Goal: Task Accomplishment & Management: Complete application form

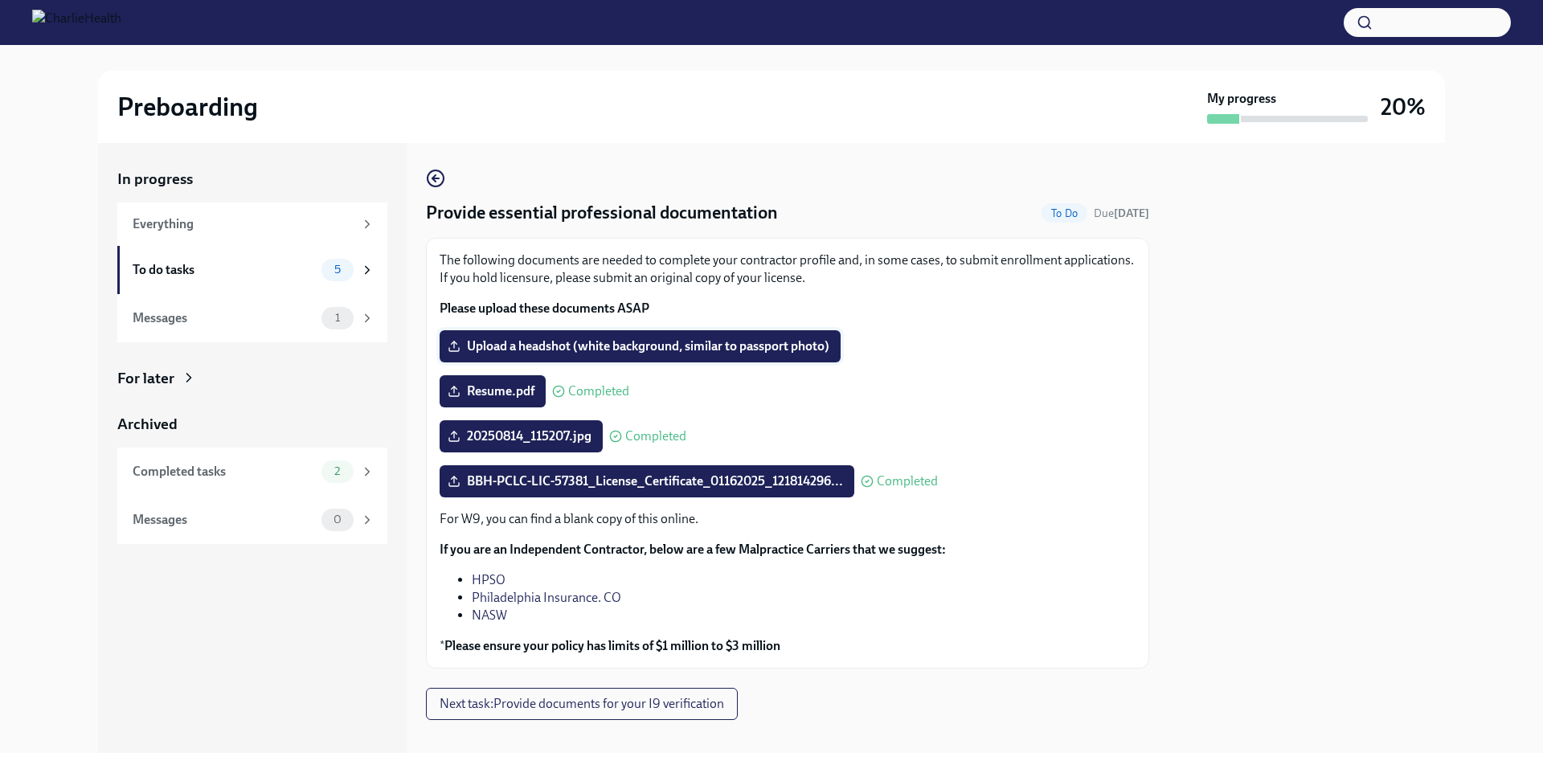
click at [555, 341] on span "Upload a headshot (white background, similar to passport photo)" at bounding box center [640, 346] width 378 height 16
click at [0, 0] on input "Upload a headshot (white background, similar to passport photo)" at bounding box center [0, 0] width 0 height 0
click at [613, 343] on span "Upload a headshot (white background, similar to passport photo)" at bounding box center [640, 346] width 378 height 16
click at [0, 0] on input "Upload a headshot (white background, similar to passport photo)" at bounding box center [0, 0] width 0 height 0
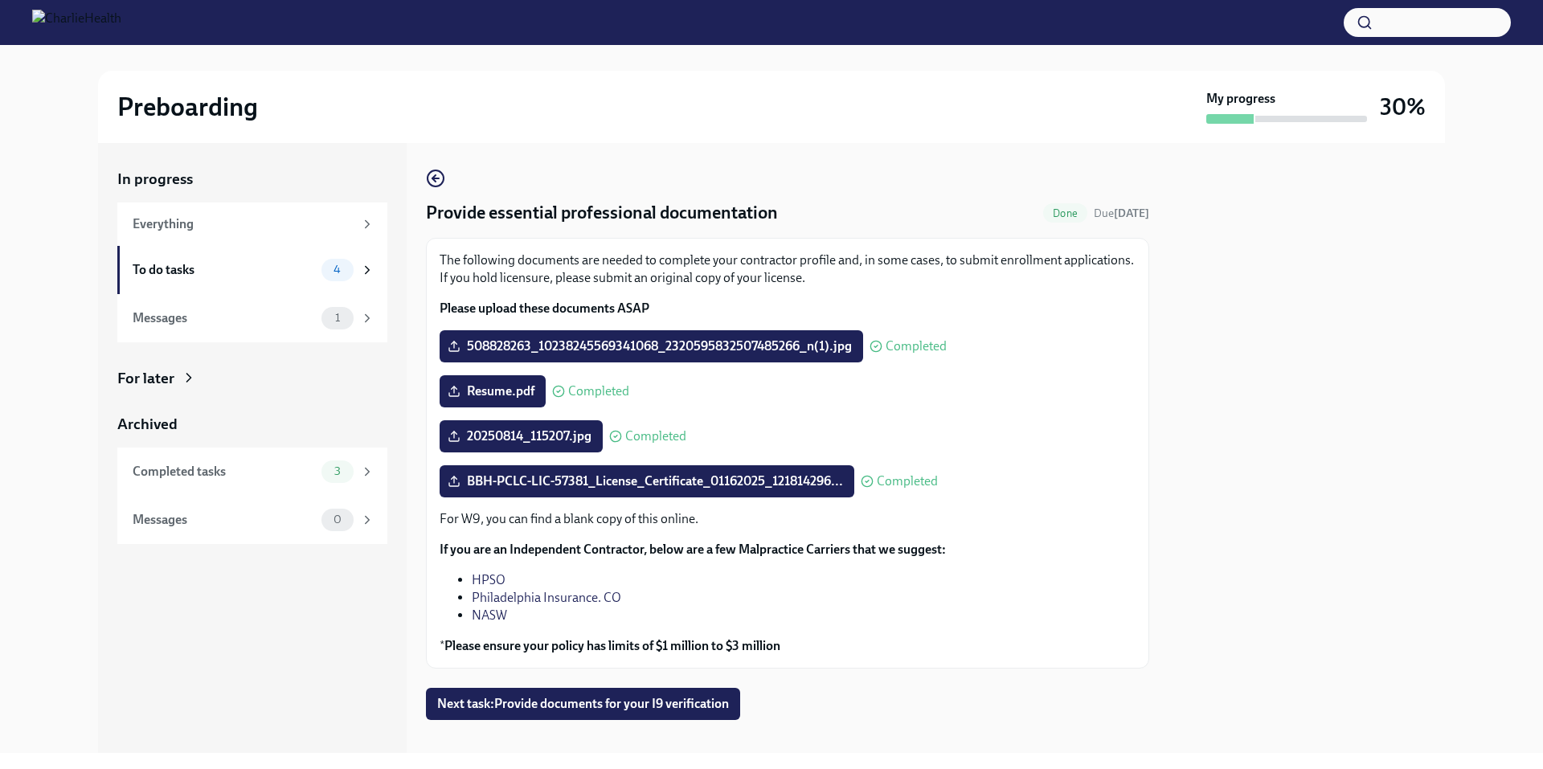
scroll to position [18, 0]
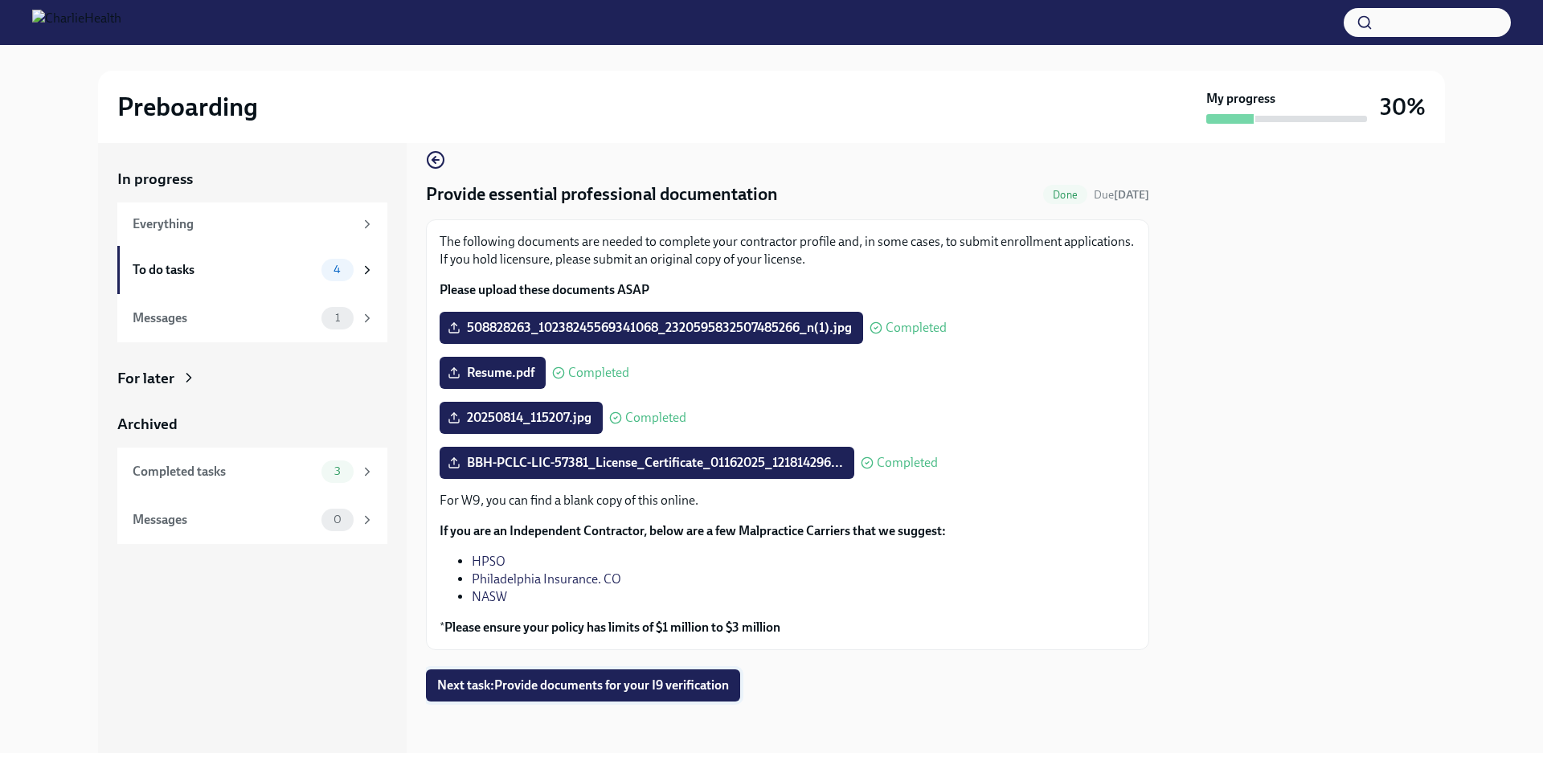
click at [605, 680] on span "Next task : Provide documents for your I9 verification" at bounding box center [583, 685] width 292 height 16
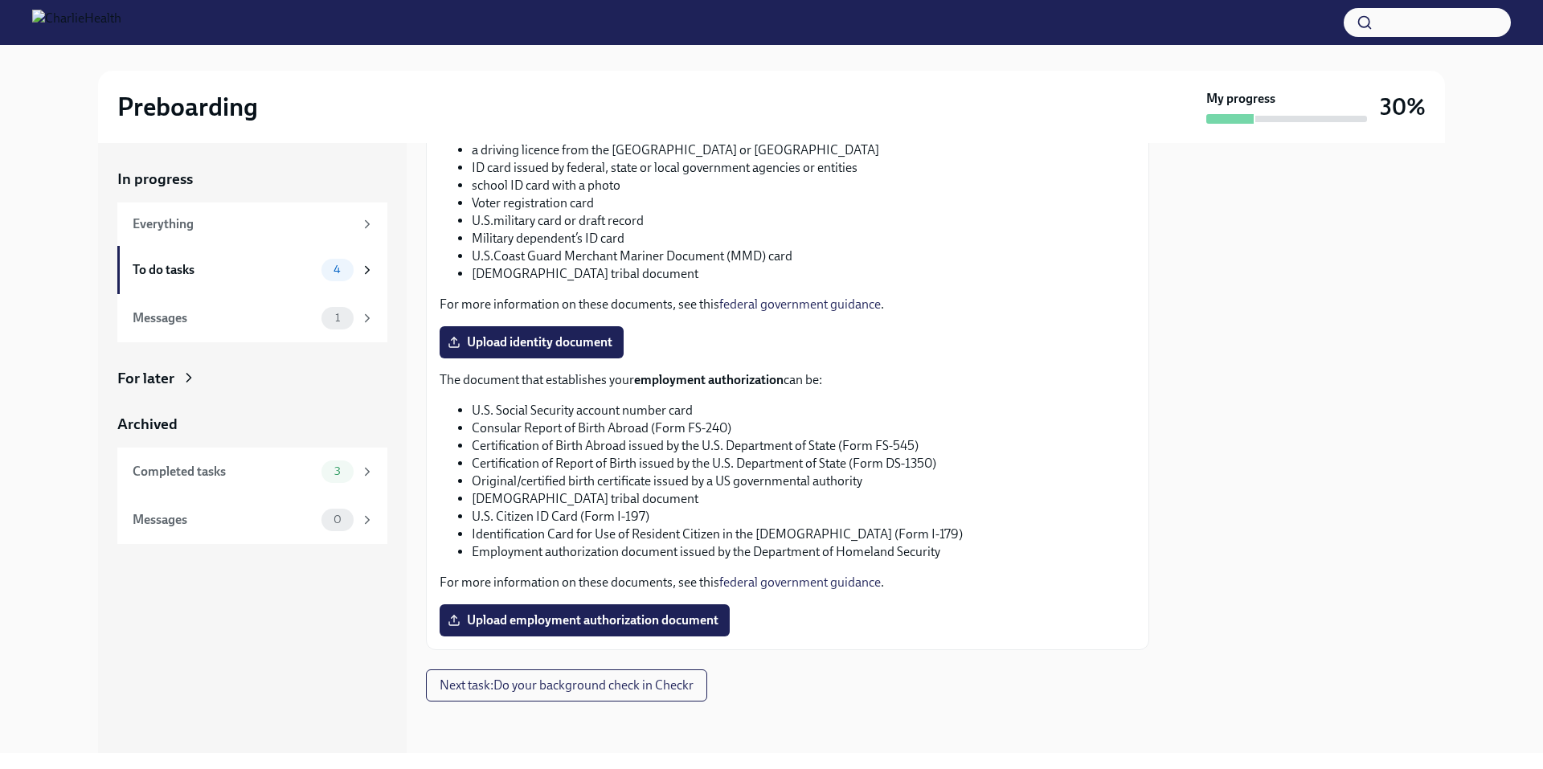
scroll to position [390, 0]
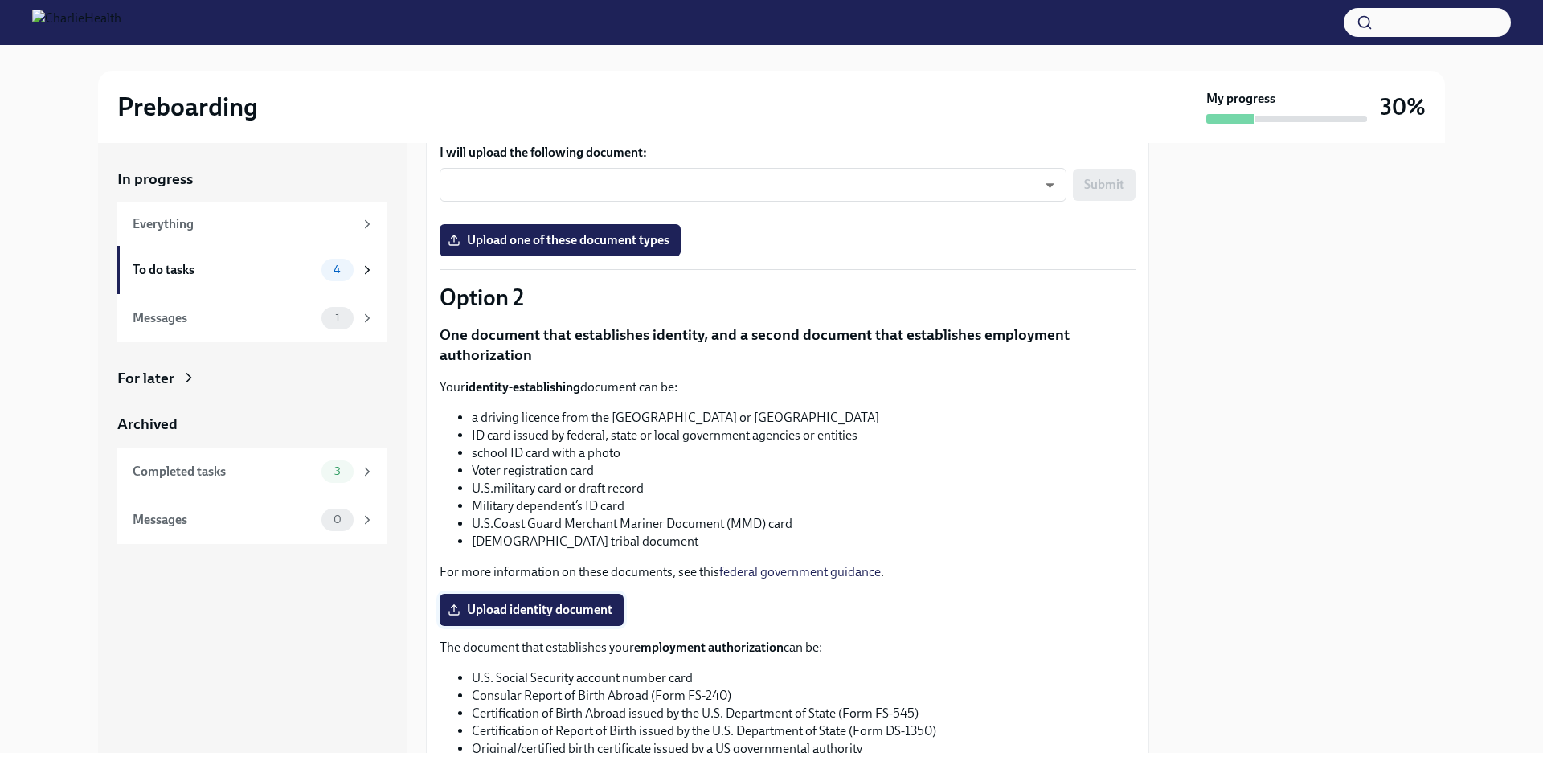
click at [517, 602] on span "Upload identity document" at bounding box center [531, 610] width 161 height 16
click at [0, 0] on input "Upload identity document" at bounding box center [0, 0] width 0 height 0
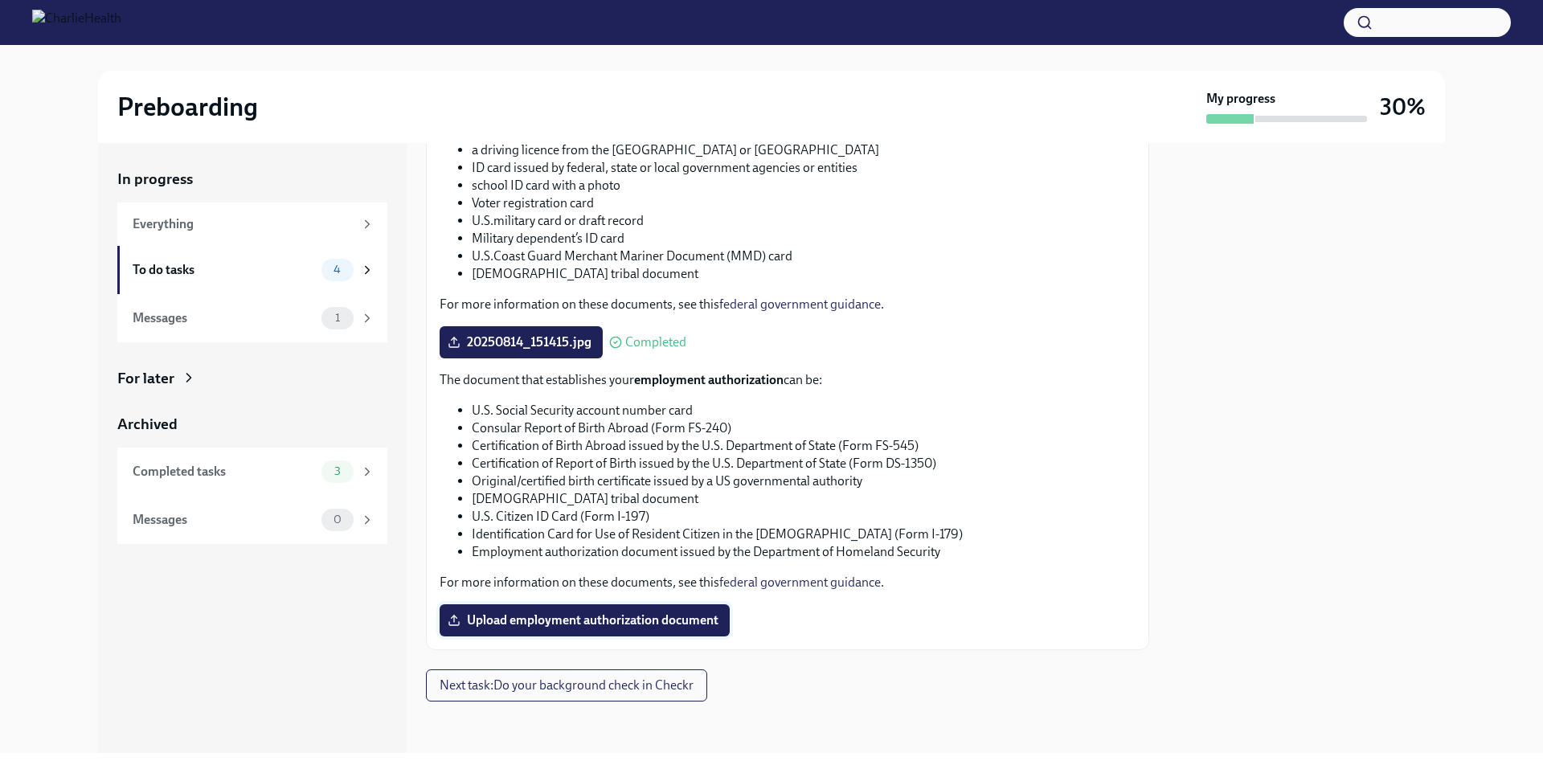
click at [584, 617] on span "Upload employment authorization document" at bounding box center [585, 620] width 268 height 16
click at [0, 0] on input "Upload employment authorization document" at bounding box center [0, 0] width 0 height 0
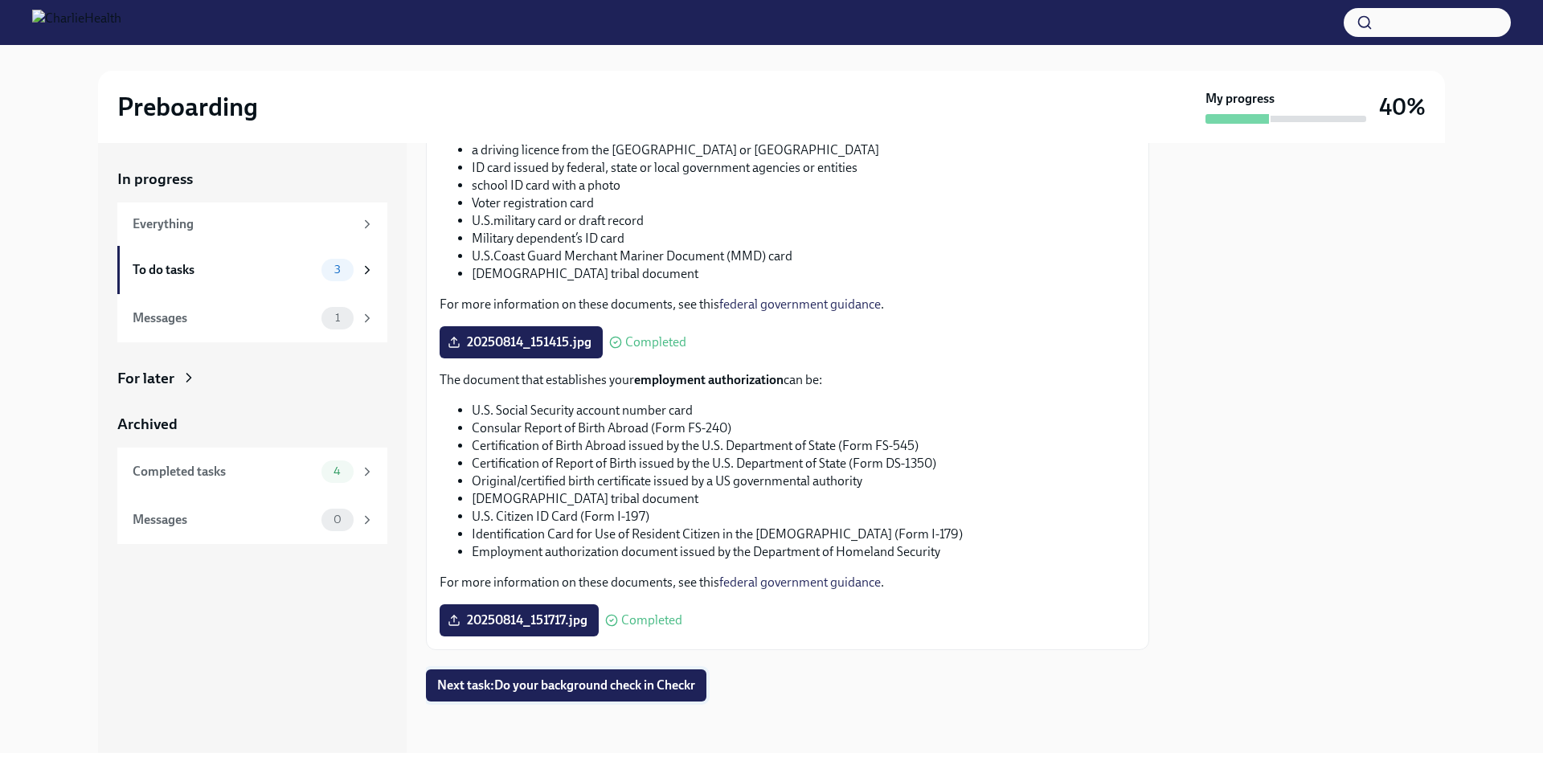
click at [601, 682] on span "Next task : Do your background check in Checkr" at bounding box center [566, 685] width 258 height 16
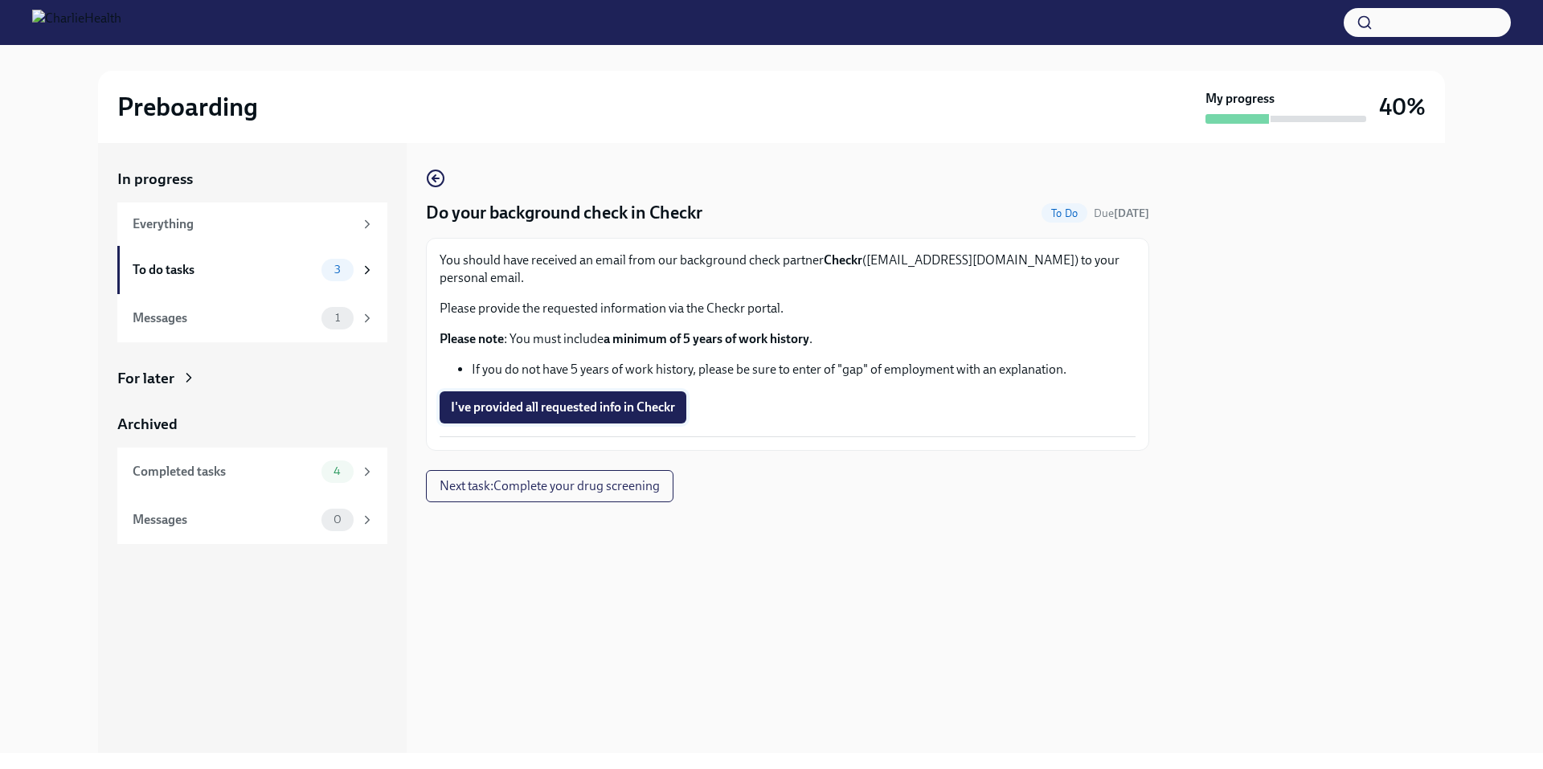
click at [605, 399] on span "I've provided all requested info in Checkr" at bounding box center [563, 407] width 224 height 16
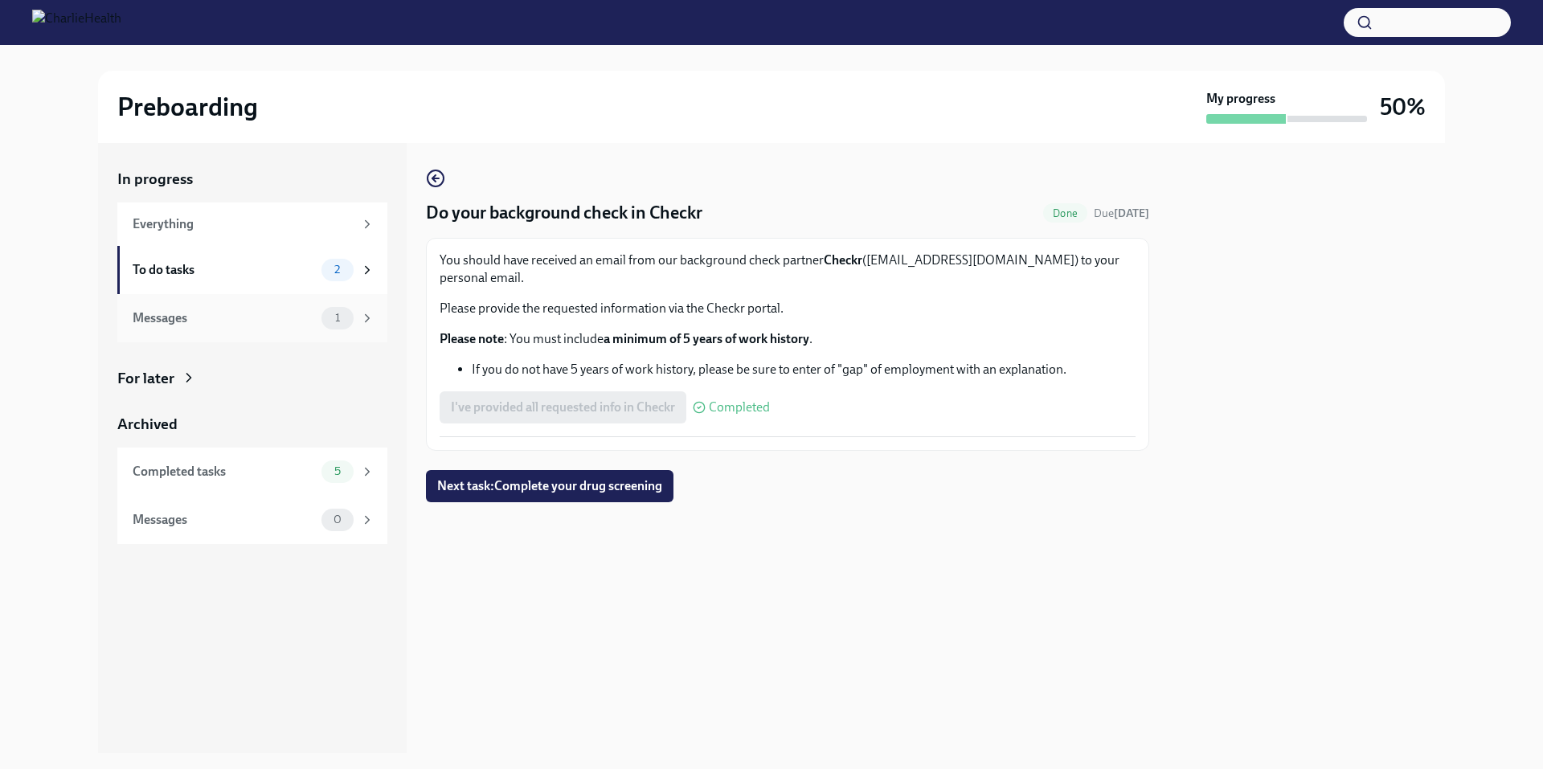
click at [314, 317] on div "Messages" at bounding box center [224, 318] width 182 height 18
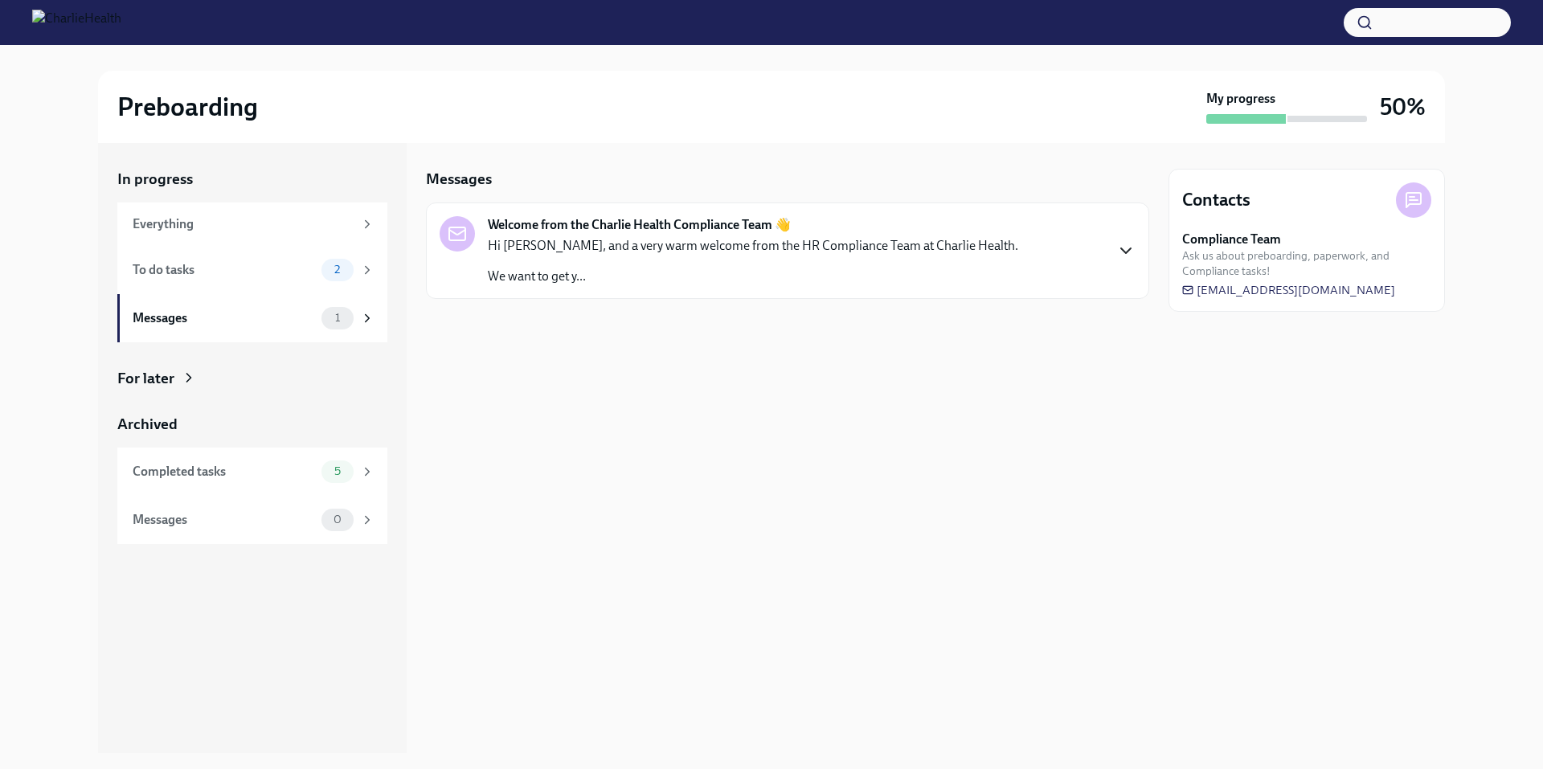
click at [1123, 246] on icon "button" at bounding box center [1125, 250] width 19 height 19
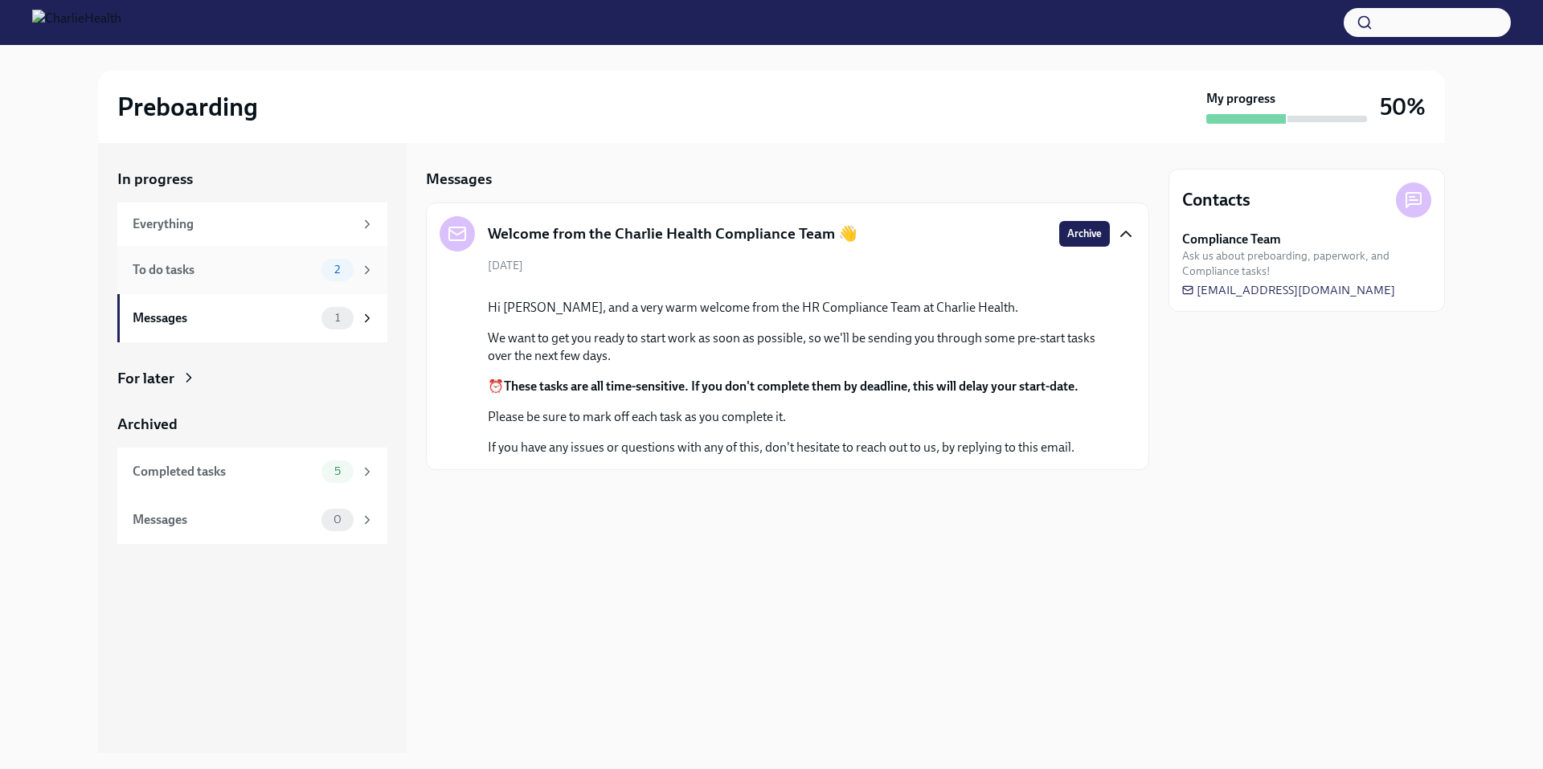
click at [198, 265] on div "To do tasks" at bounding box center [224, 270] width 182 height 18
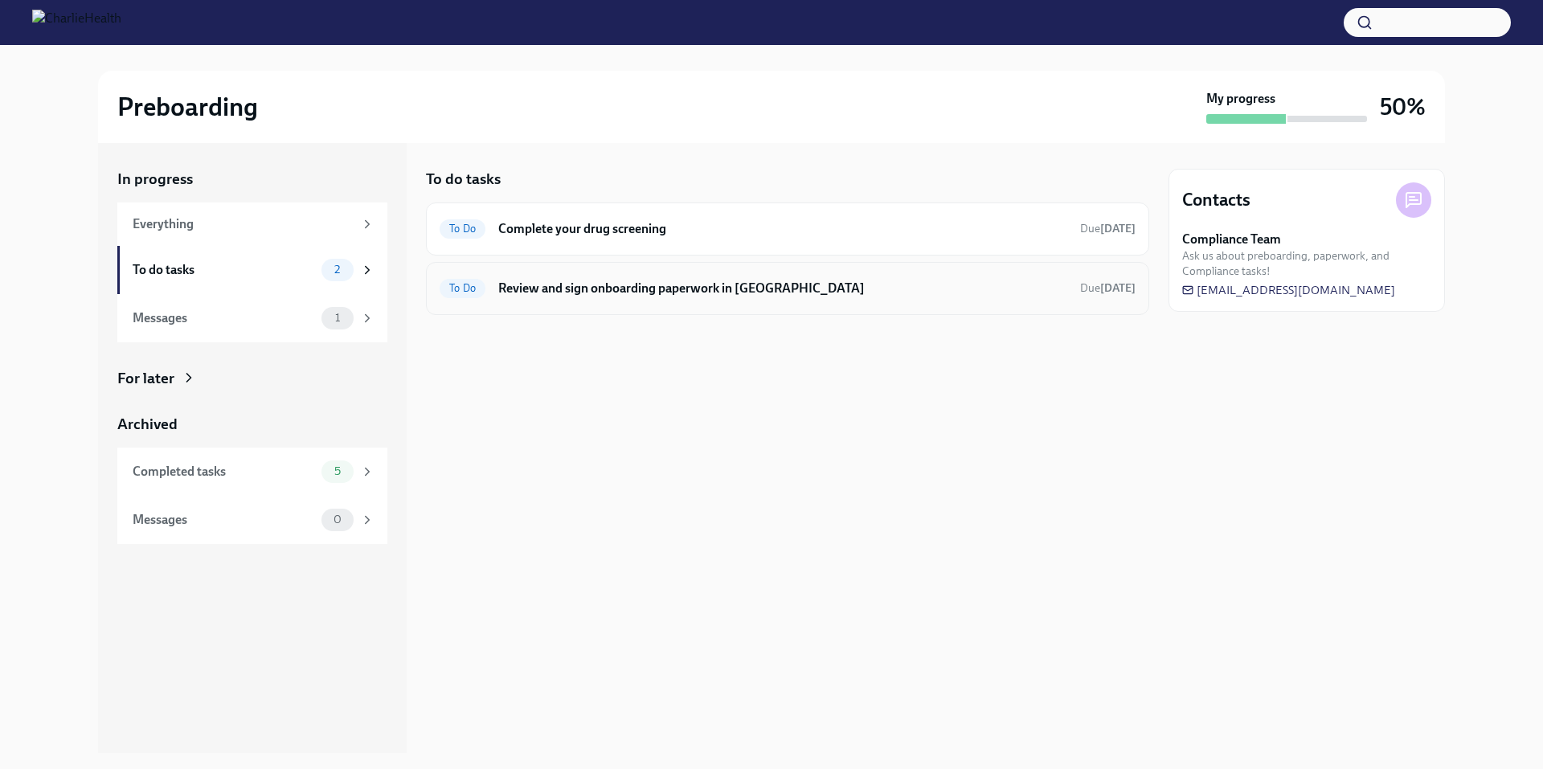
click at [590, 292] on h6 "Review and sign onboarding paperwork in [GEOGRAPHIC_DATA]" at bounding box center [782, 289] width 569 height 18
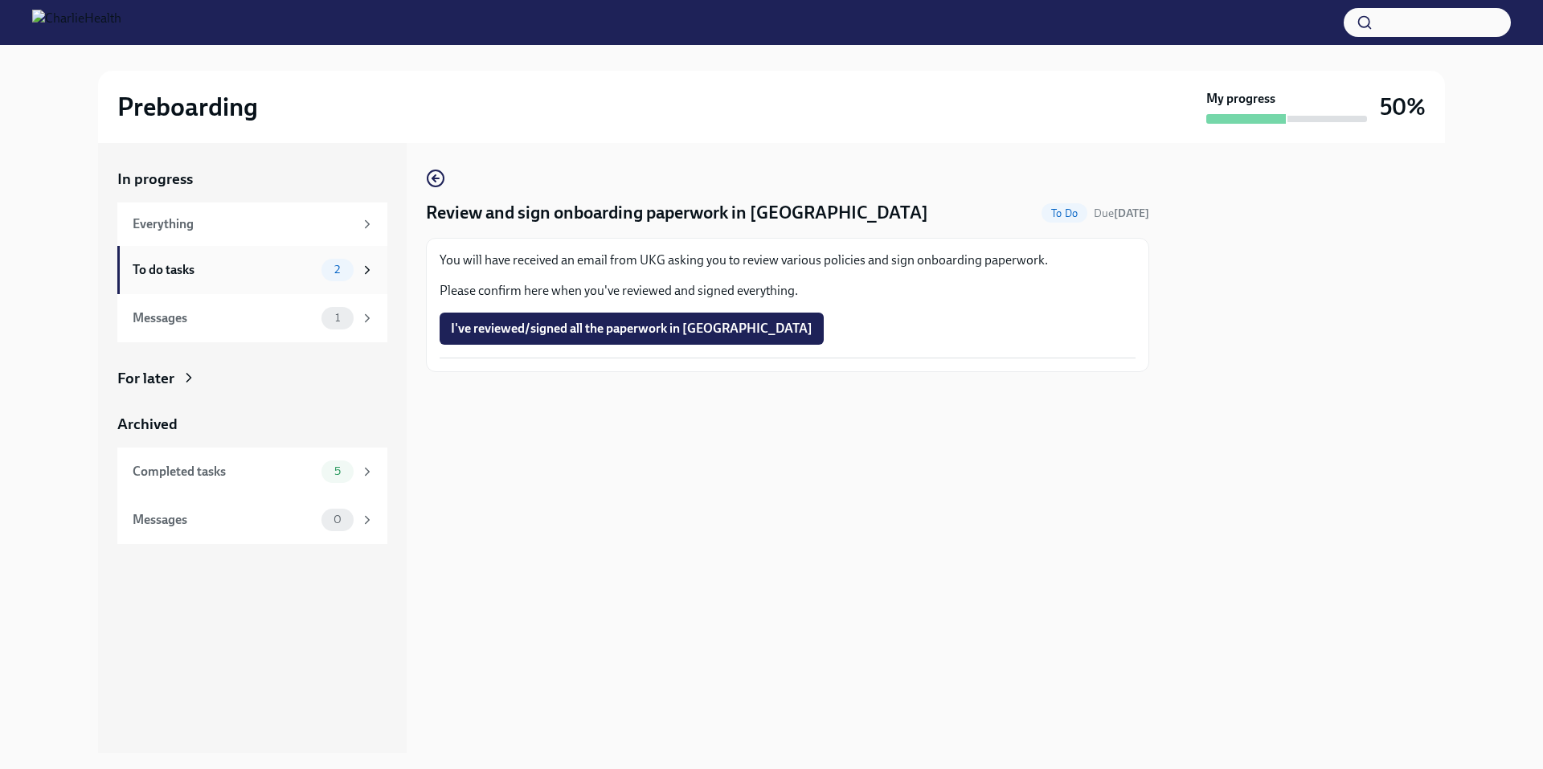
click at [347, 268] on span "2" at bounding box center [337, 270] width 25 height 12
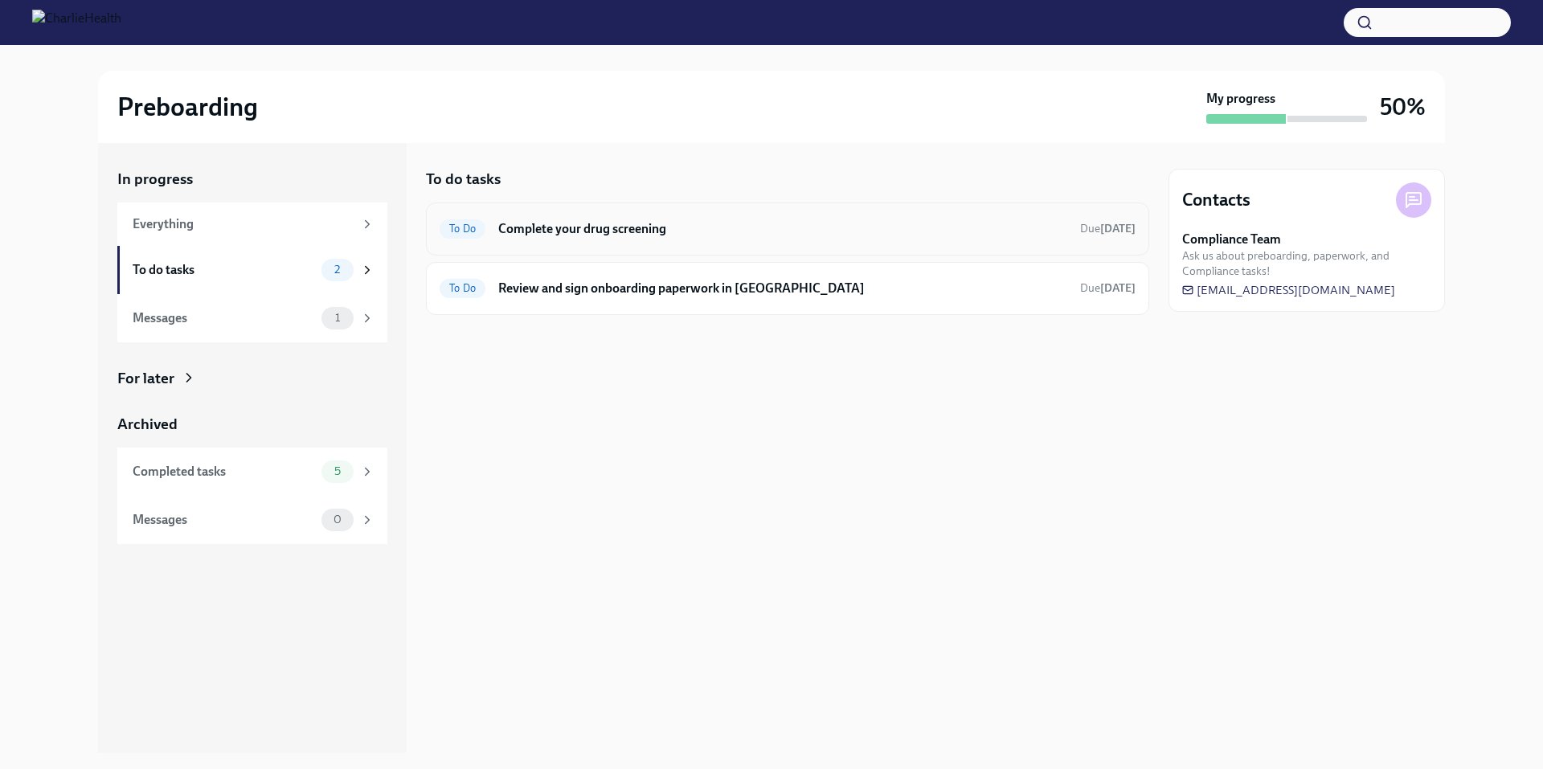
click at [703, 235] on h6 "Complete your drug screening" at bounding box center [782, 229] width 569 height 18
